Goal: Find specific page/section: Find specific page/section

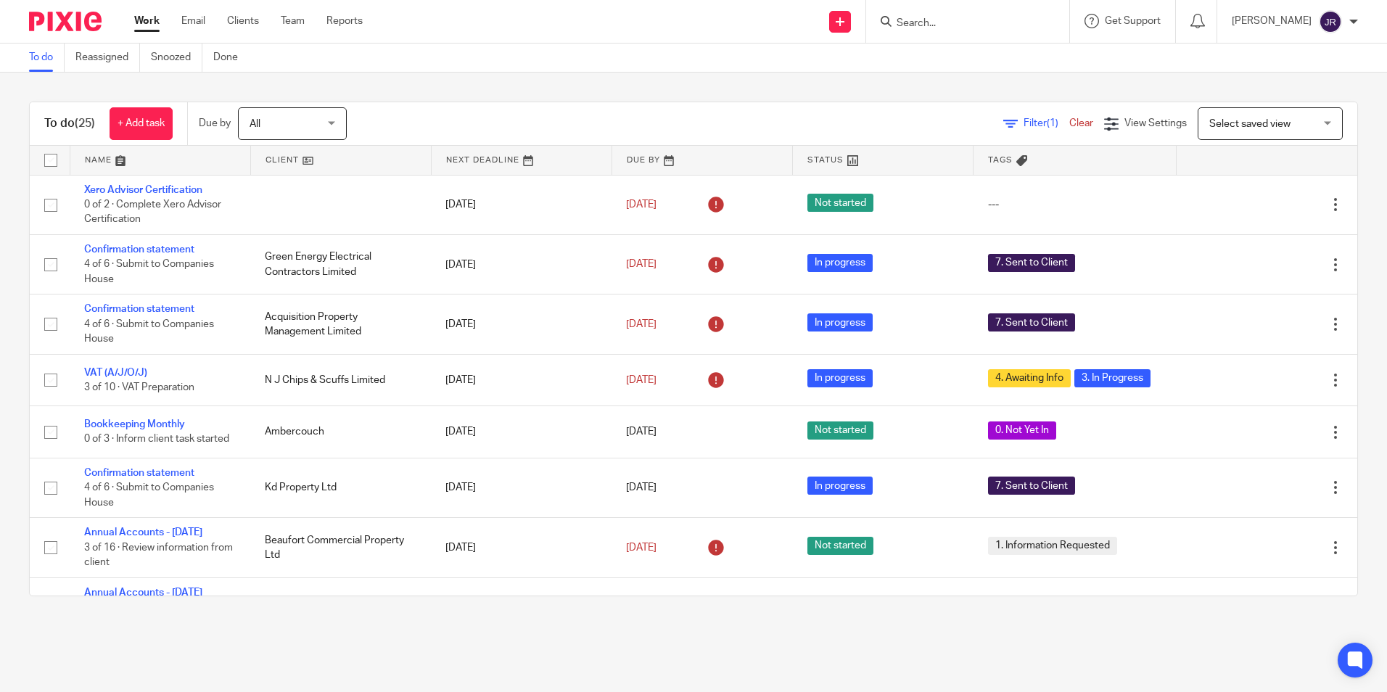
click at [972, 19] on input "Search" at bounding box center [960, 23] width 131 height 13
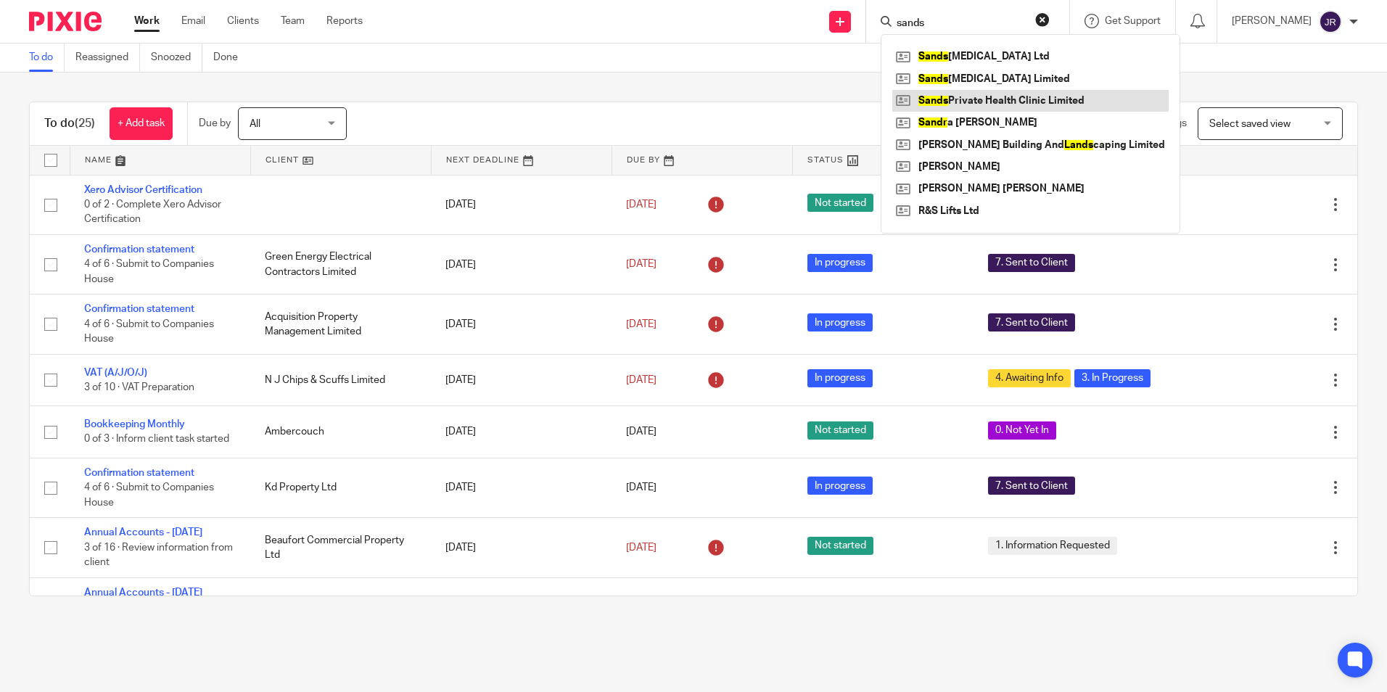
type input "sands"
click at [1015, 92] on link at bounding box center [1030, 101] width 276 height 22
click at [1029, 98] on link at bounding box center [1030, 101] width 276 height 22
click at [1039, 96] on link at bounding box center [1030, 101] width 276 height 22
click at [961, 97] on link at bounding box center [1030, 101] width 276 height 22
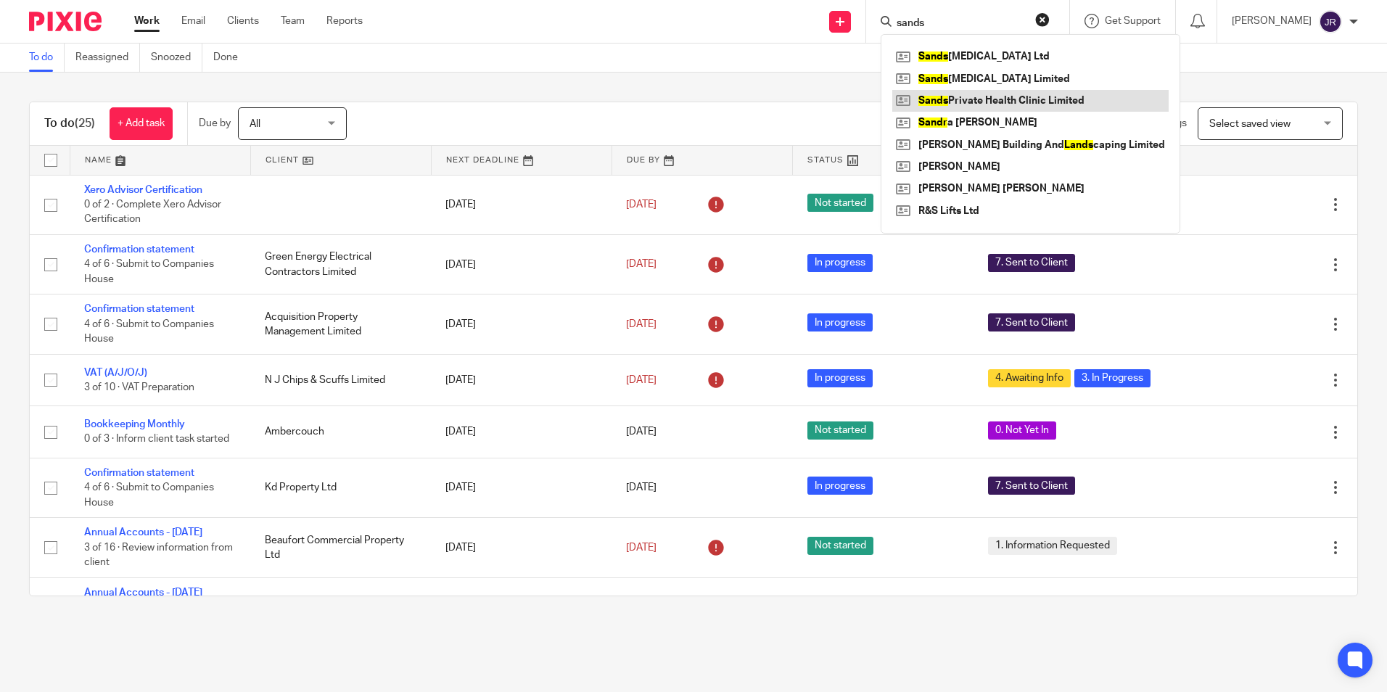
click at [946, 99] on link at bounding box center [1030, 101] width 276 height 22
